Goal: Navigation & Orientation: Find specific page/section

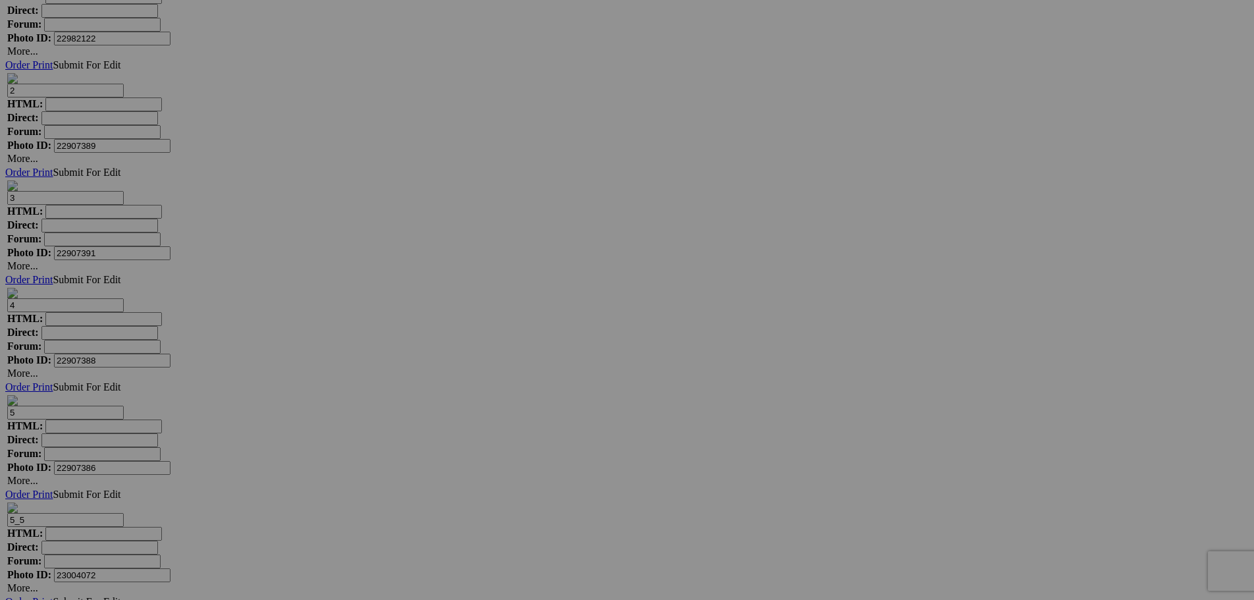
scroll to position [4081, 0]
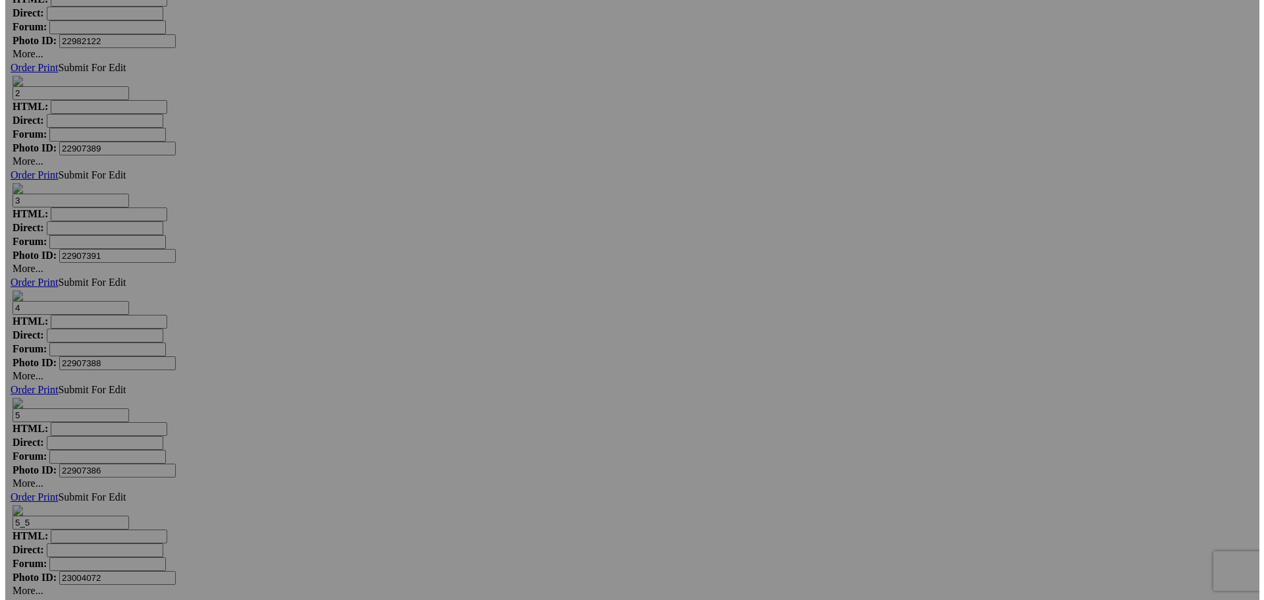
scroll to position [4016, 0]
